Goal: Task Accomplishment & Management: Manage account settings

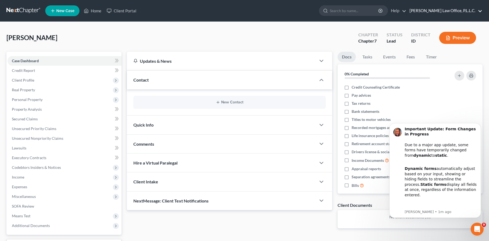
click at [456, 10] on link "[PERSON_NAME] Law Office, P.L.L.C." at bounding box center [444, 11] width 75 height 10
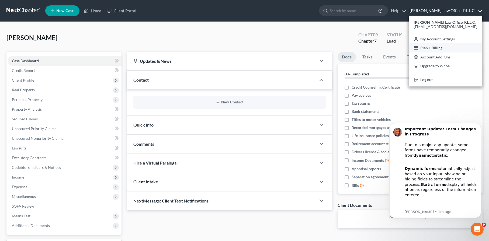
click at [452, 47] on link "Plan + Billing" at bounding box center [446, 47] width 74 height 9
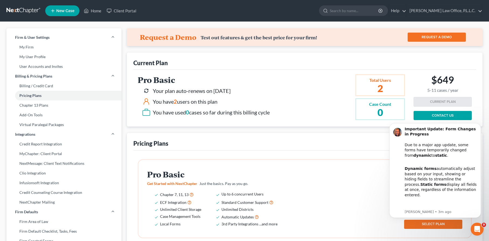
scroll to position [1, 0]
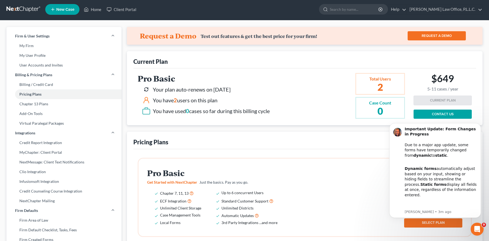
click at [477, 228] on icon "Open Intercom Messenger" at bounding box center [477, 229] width 4 height 4
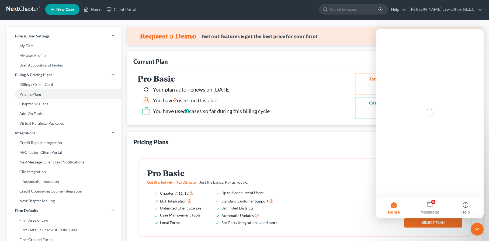
scroll to position [0, 0]
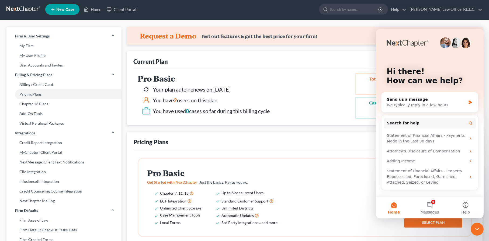
click at [478, 230] on icon "Close Intercom Messenger" at bounding box center [477, 229] width 6 height 6
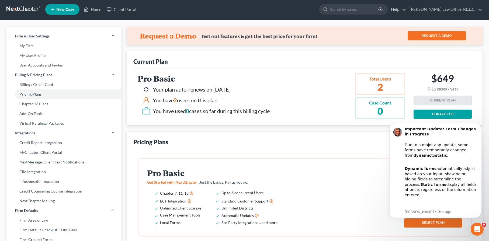
click at [479, 234] on div "Open Intercom Messenger" at bounding box center [477, 229] width 18 height 18
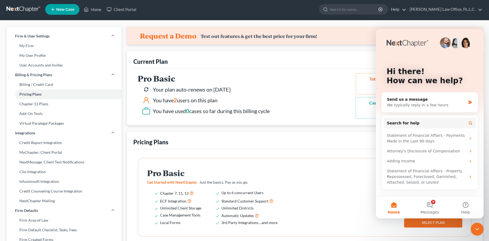
click at [479, 234] on div "Close Intercom Messenger" at bounding box center [477, 229] width 13 height 13
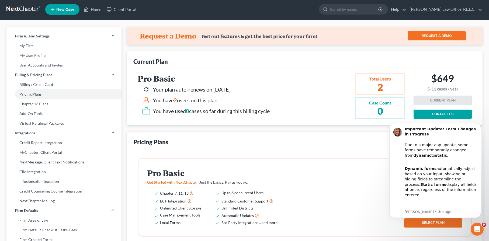
click at [478, 231] on icon "Open Intercom Messenger" at bounding box center [477, 229] width 9 height 9
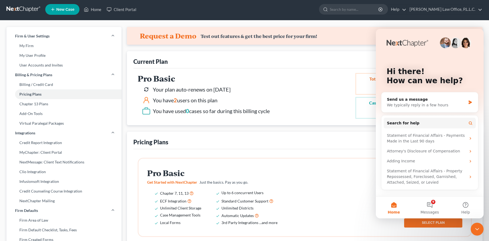
click at [478, 231] on icon "Close Intercom Messenger" at bounding box center [477, 229] width 6 height 6
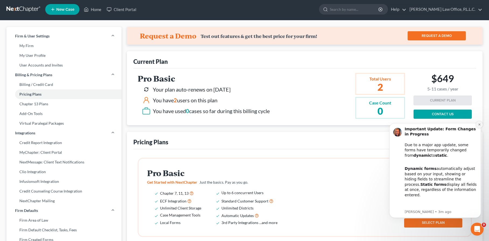
click at [480, 125] on icon "Dismiss notification" at bounding box center [479, 124] width 3 height 3
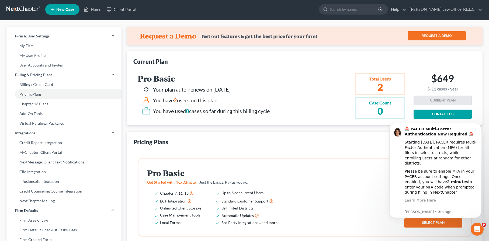
click at [480, 125] on icon "Dismiss notification" at bounding box center [479, 124] width 2 height 2
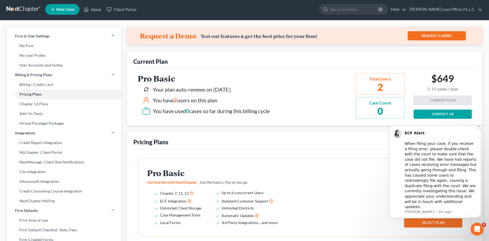
click at [479, 127] on icon "Dismiss notification" at bounding box center [479, 125] width 3 height 3
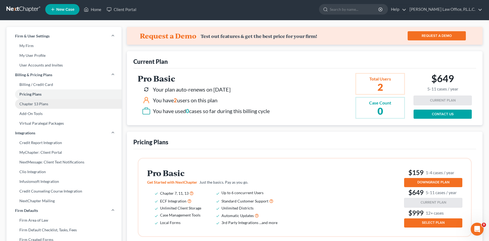
click at [44, 106] on link "Chapter 13 Plans" at bounding box center [63, 104] width 115 height 10
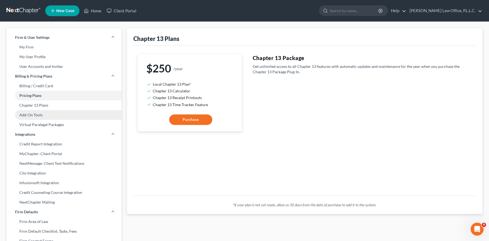
click at [44, 114] on link "Add-On Tools" at bounding box center [63, 115] width 115 height 10
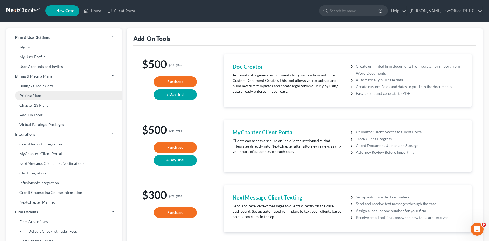
click at [50, 98] on link "Pricing Plans" at bounding box center [63, 96] width 115 height 10
